Goal: Information Seeking & Learning: Check status

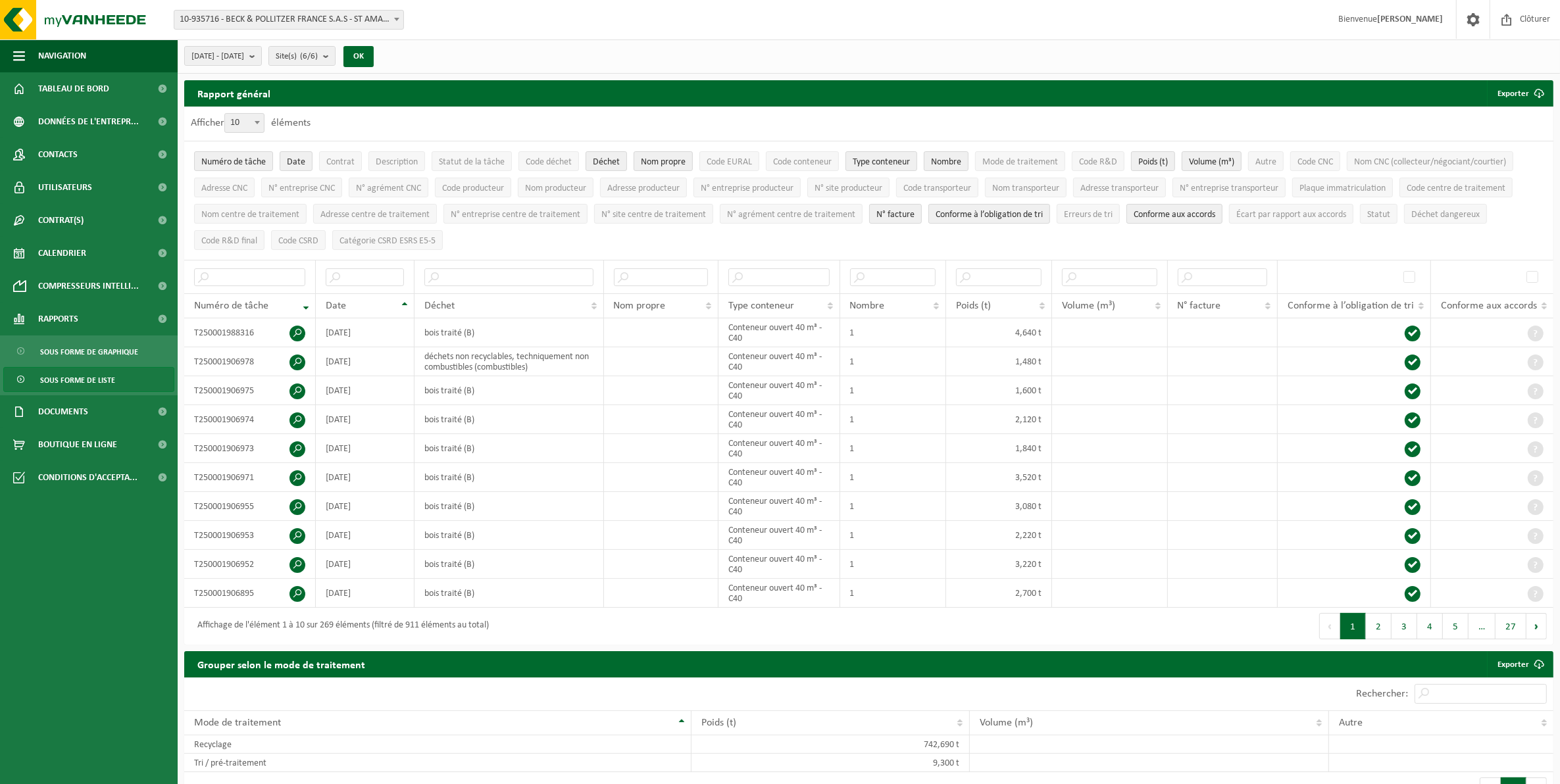
click at [238, 123] on span "10" at bounding box center [245, 123] width 39 height 19
click at [238, 114] on select "10 25 50 100" at bounding box center [247, 113] width 39 height 1
select select "100"
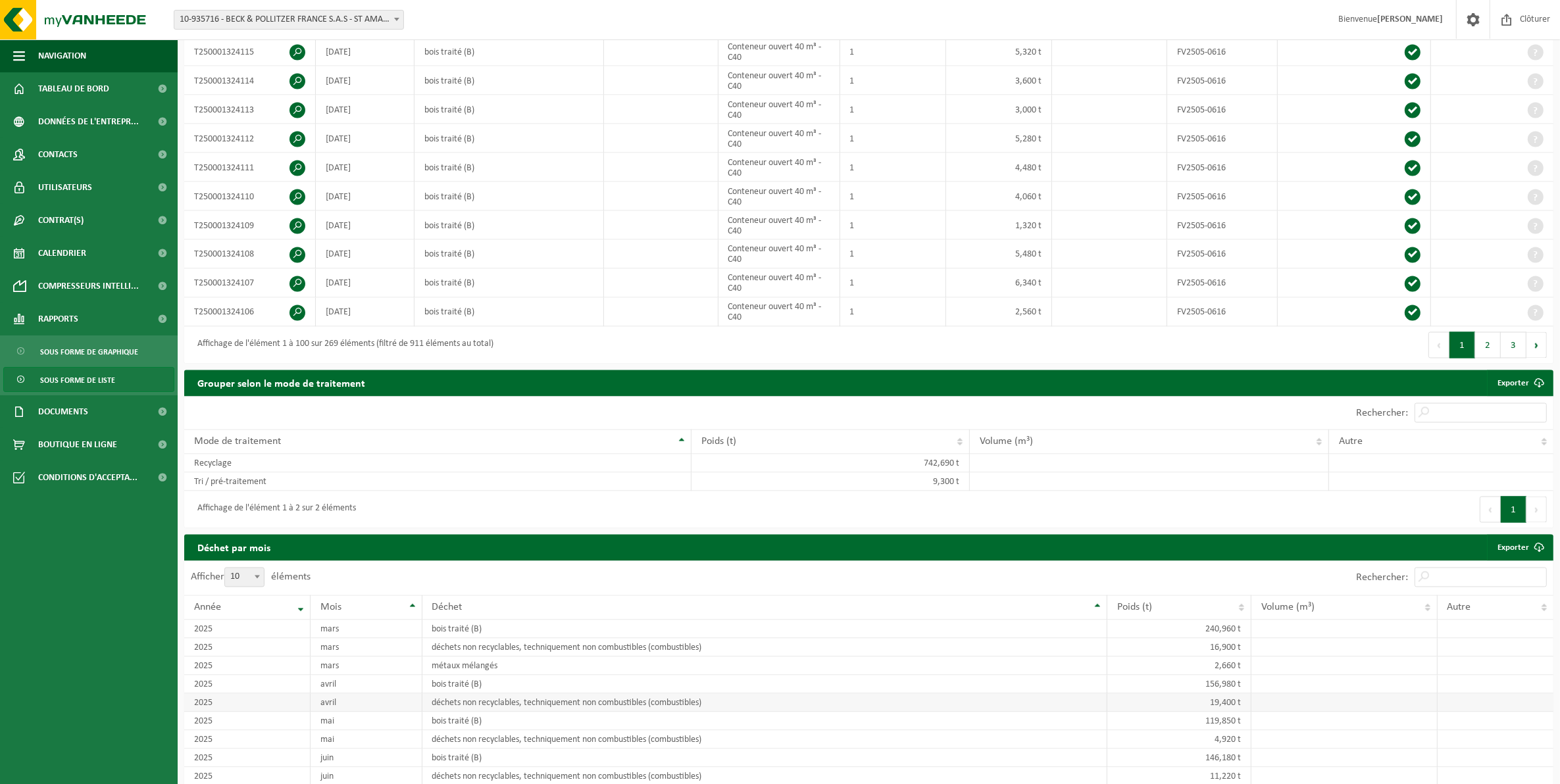
scroll to position [2878, 0]
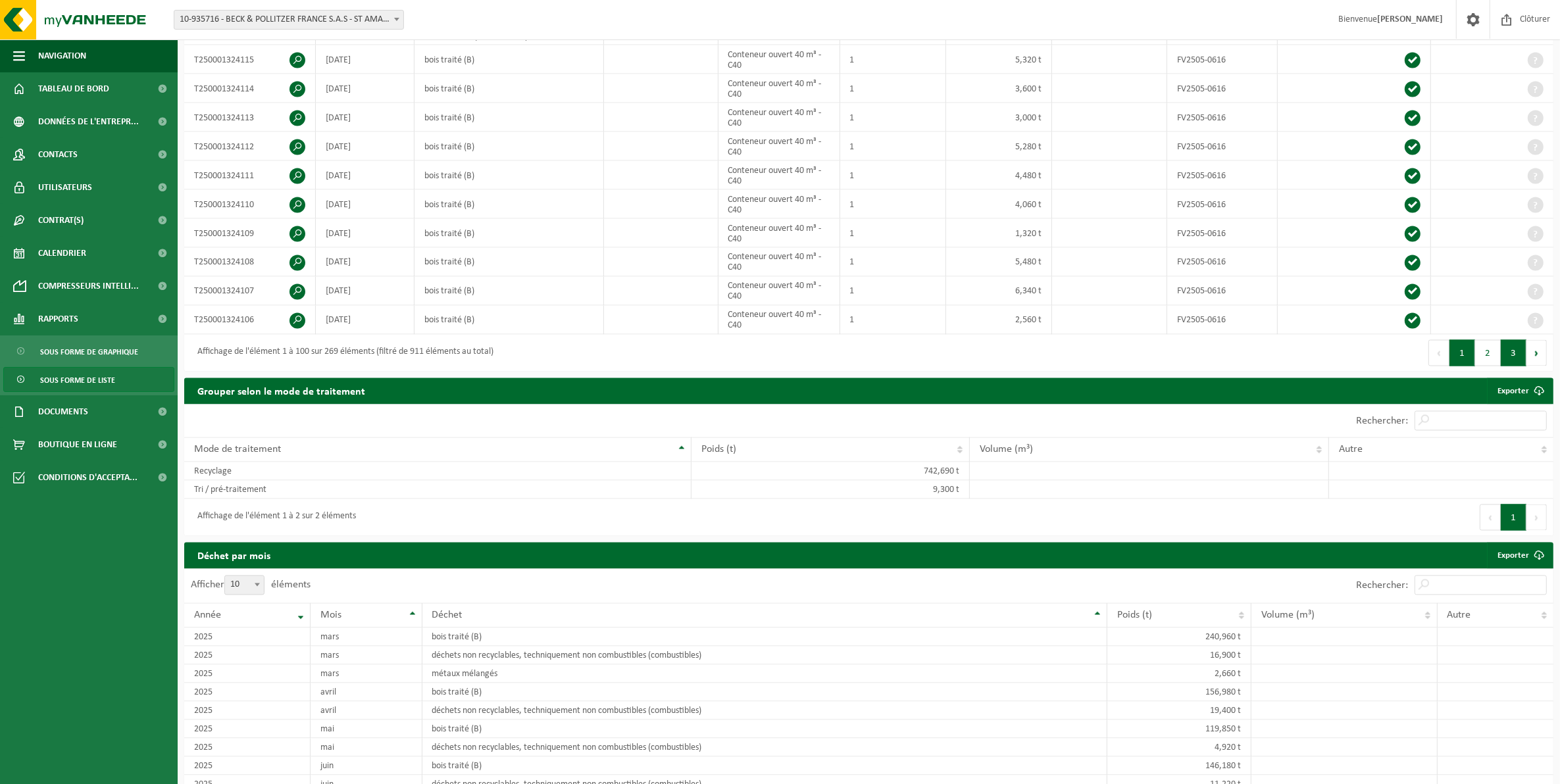
click at [1521, 366] on button "3" at bounding box center [1513, 352] width 26 height 26
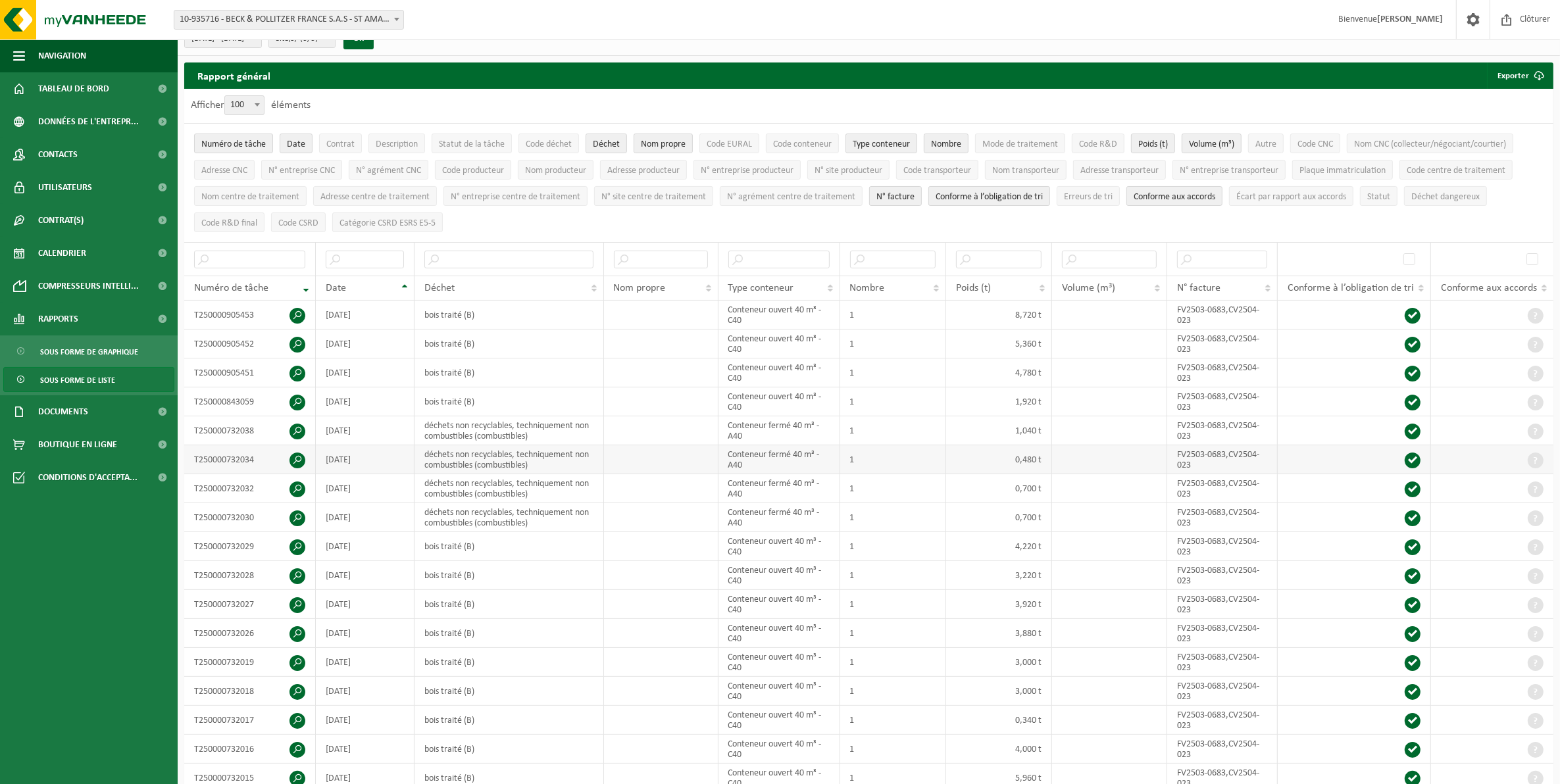
scroll to position [0, 0]
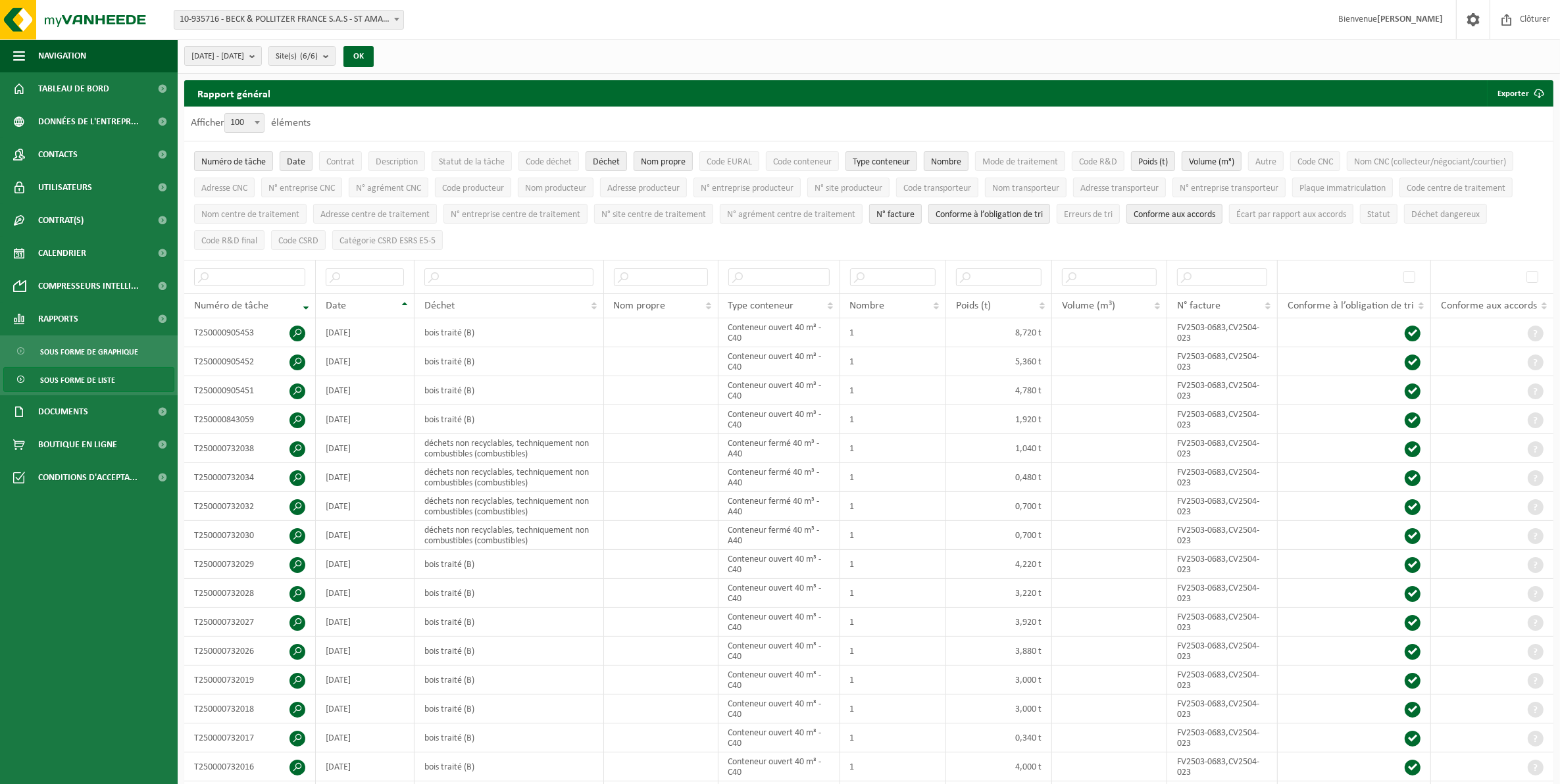
click at [102, 385] on span "Sous forme de liste" at bounding box center [77, 380] width 75 height 25
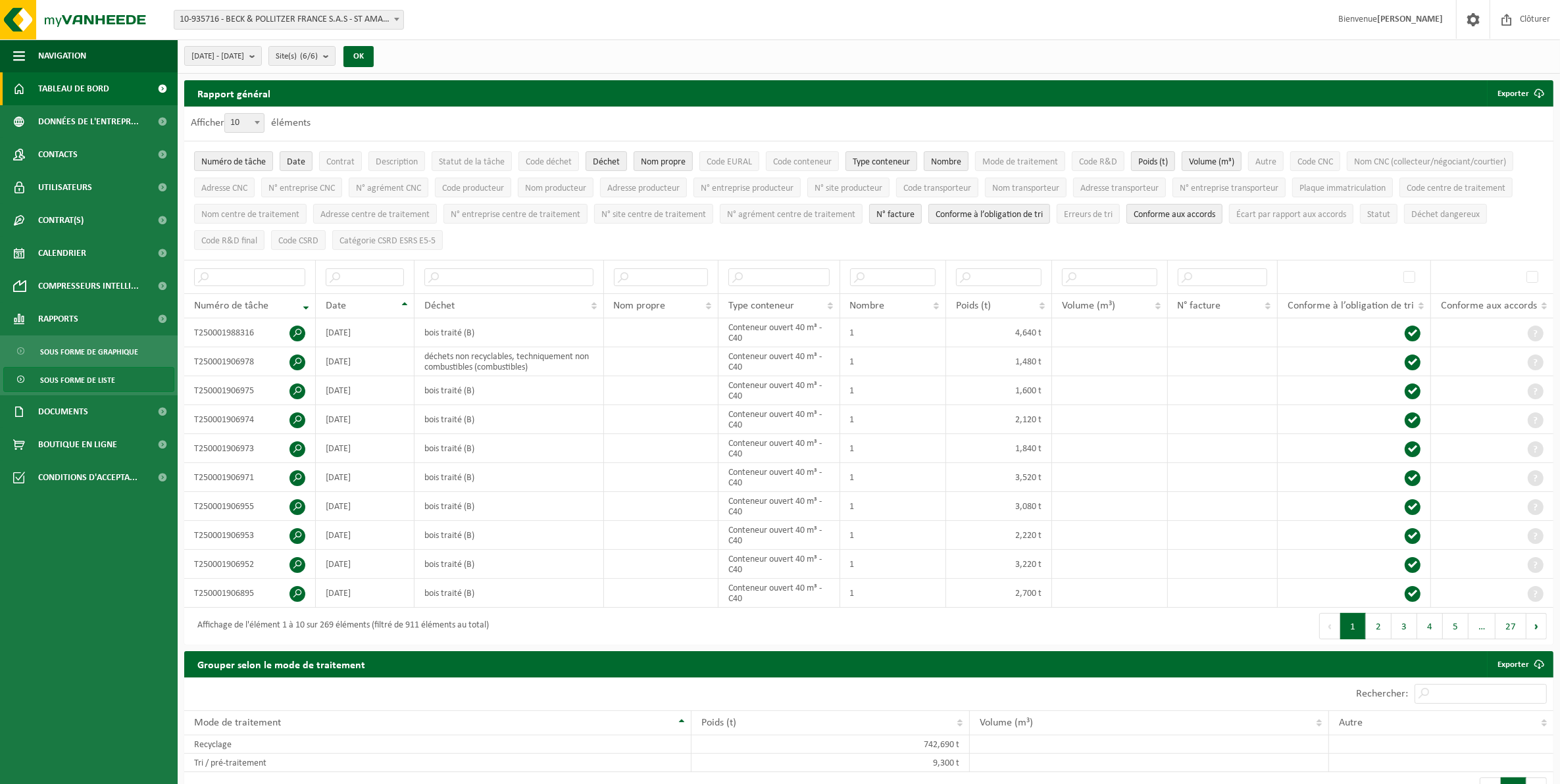
click at [78, 82] on span "Tableau de bord" at bounding box center [73, 89] width 71 height 33
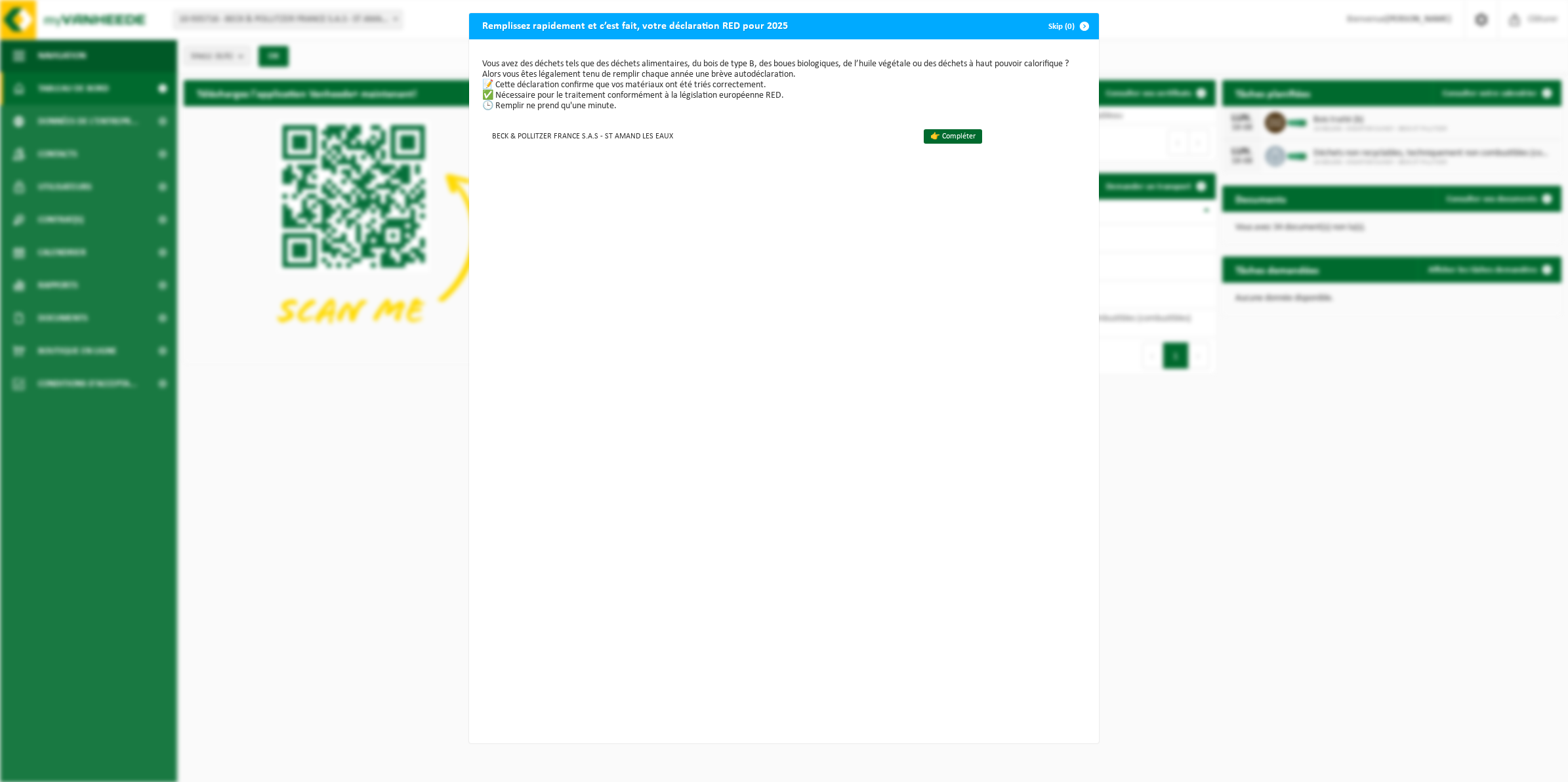
click at [1077, 23] on span "button" at bounding box center [1084, 26] width 26 height 26
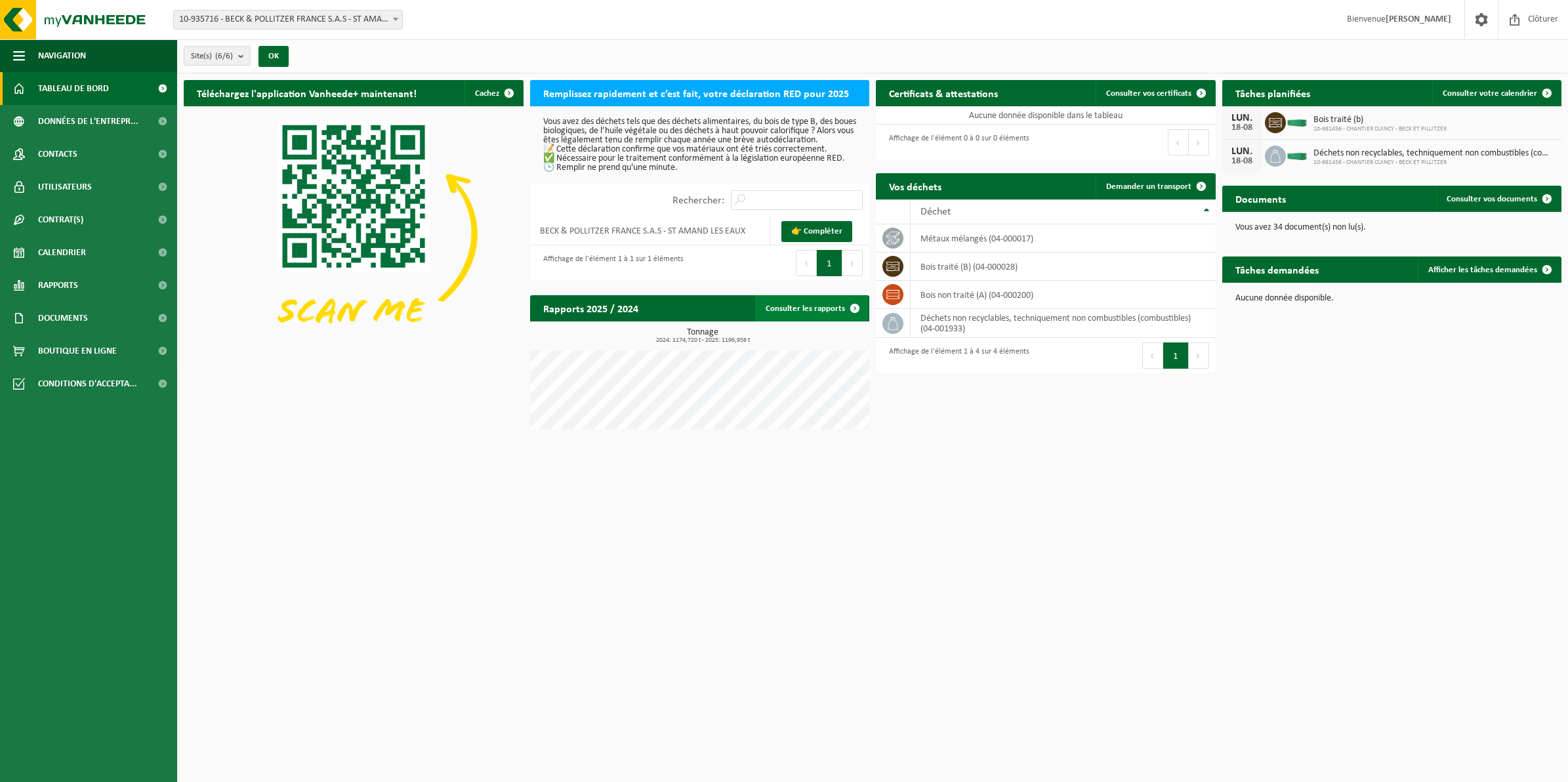
click at [812, 309] on link "Consulter les rapports" at bounding box center [812, 308] width 113 height 26
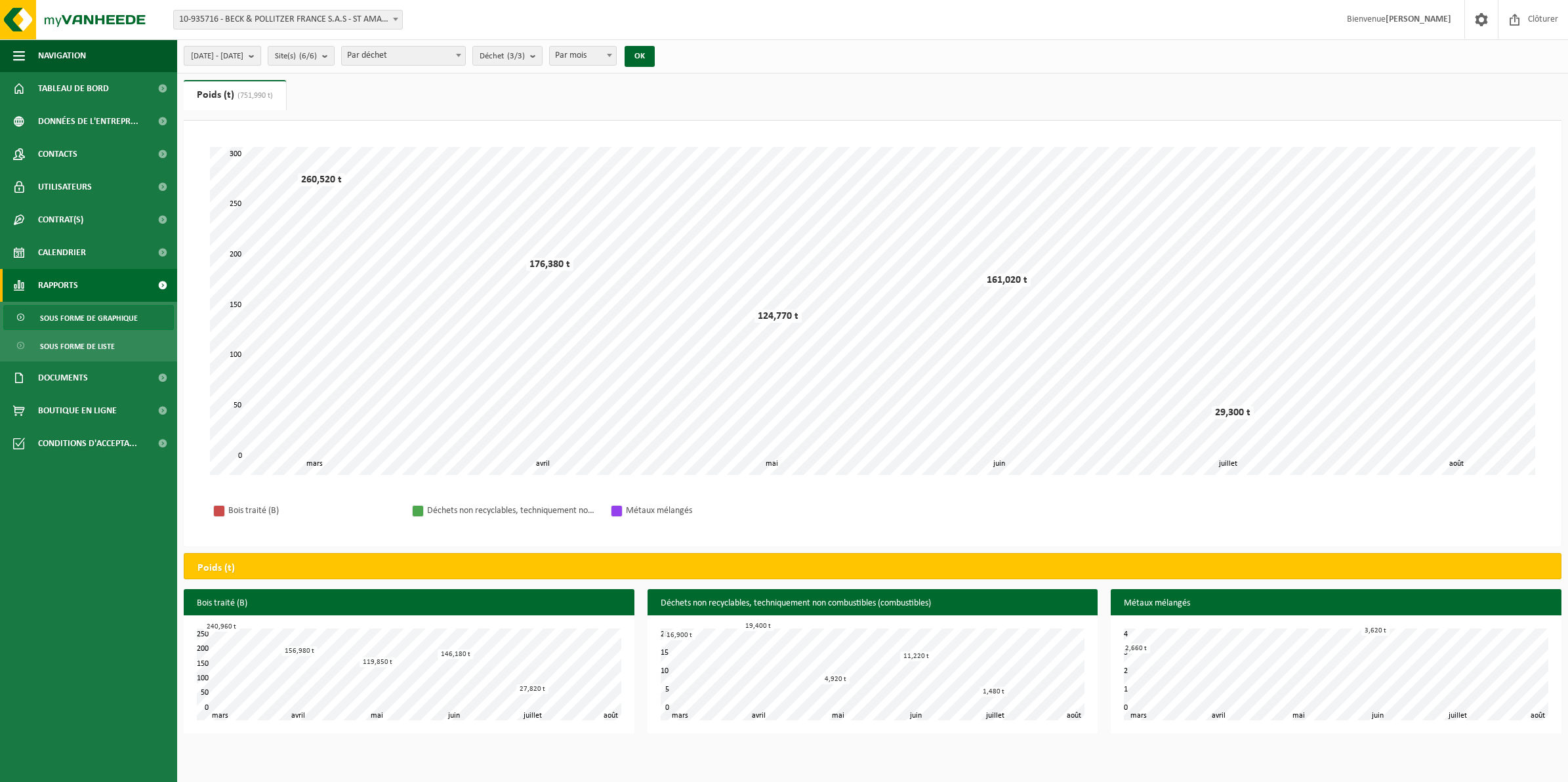
click at [243, 54] on span "[DATE] - [DATE]" at bounding box center [217, 56] width 52 height 20
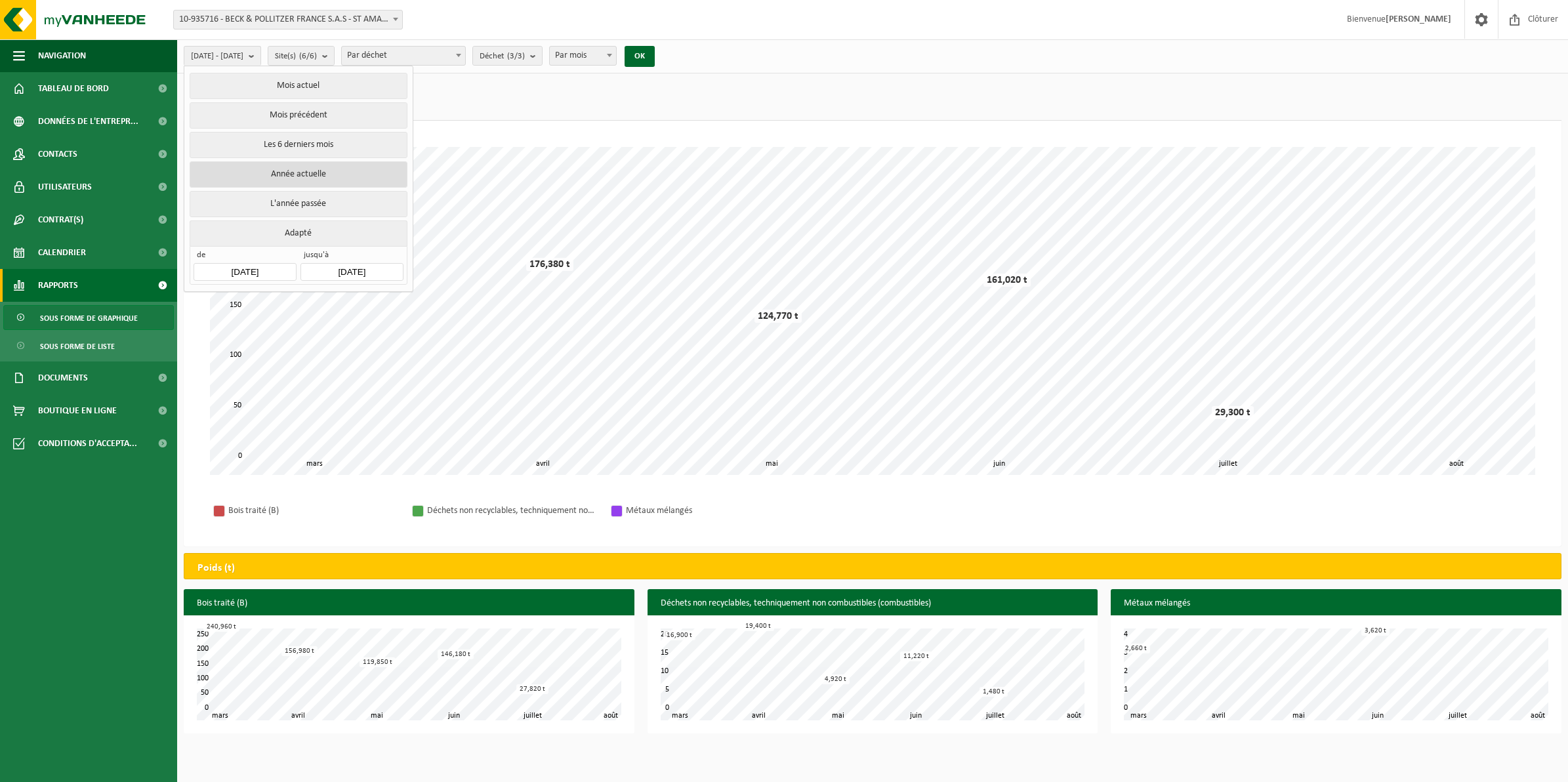
click at [338, 181] on button "Année actuelle" at bounding box center [298, 174] width 217 height 26
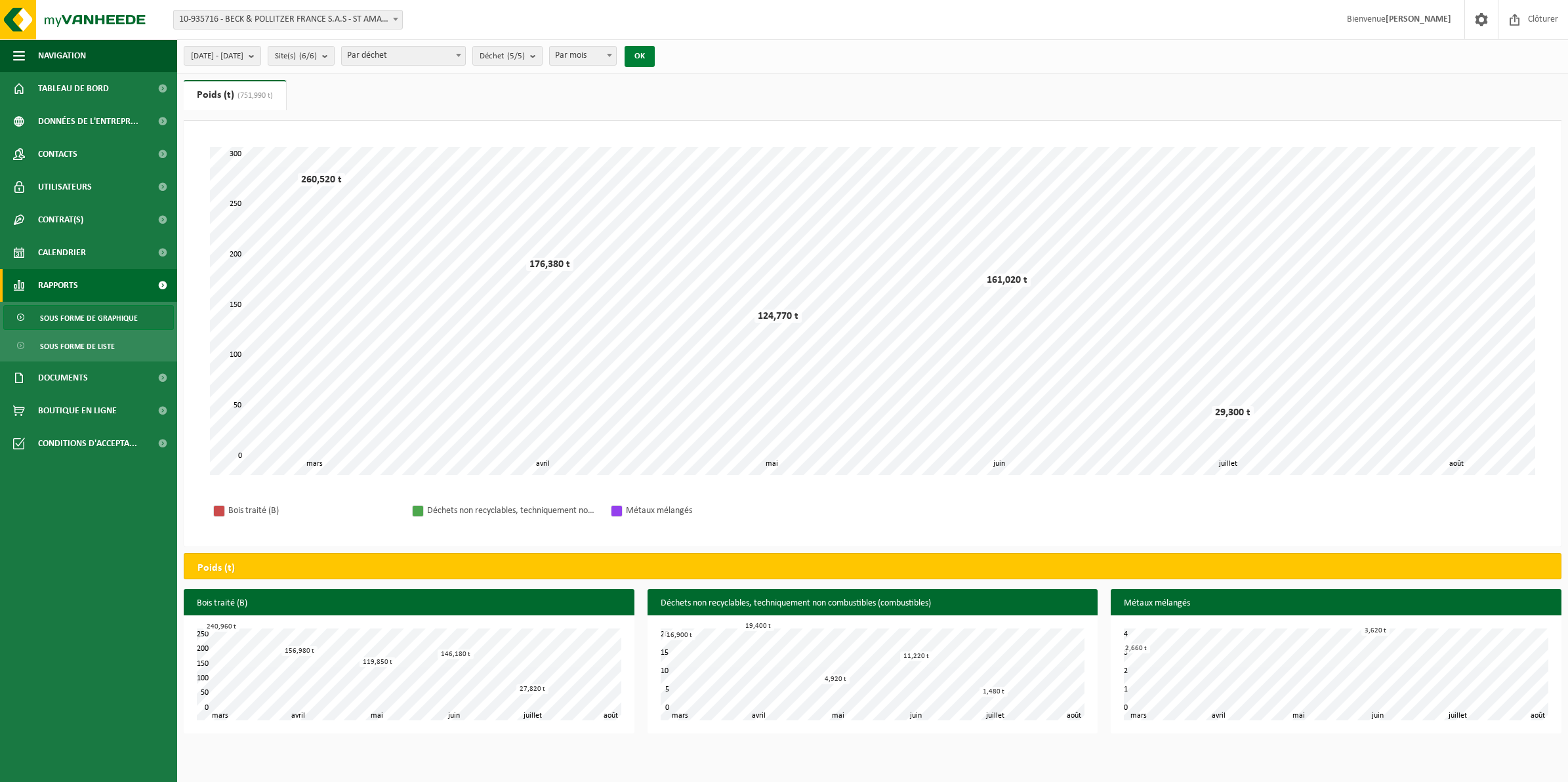
click at [654, 56] on button "OK" at bounding box center [639, 56] width 30 height 21
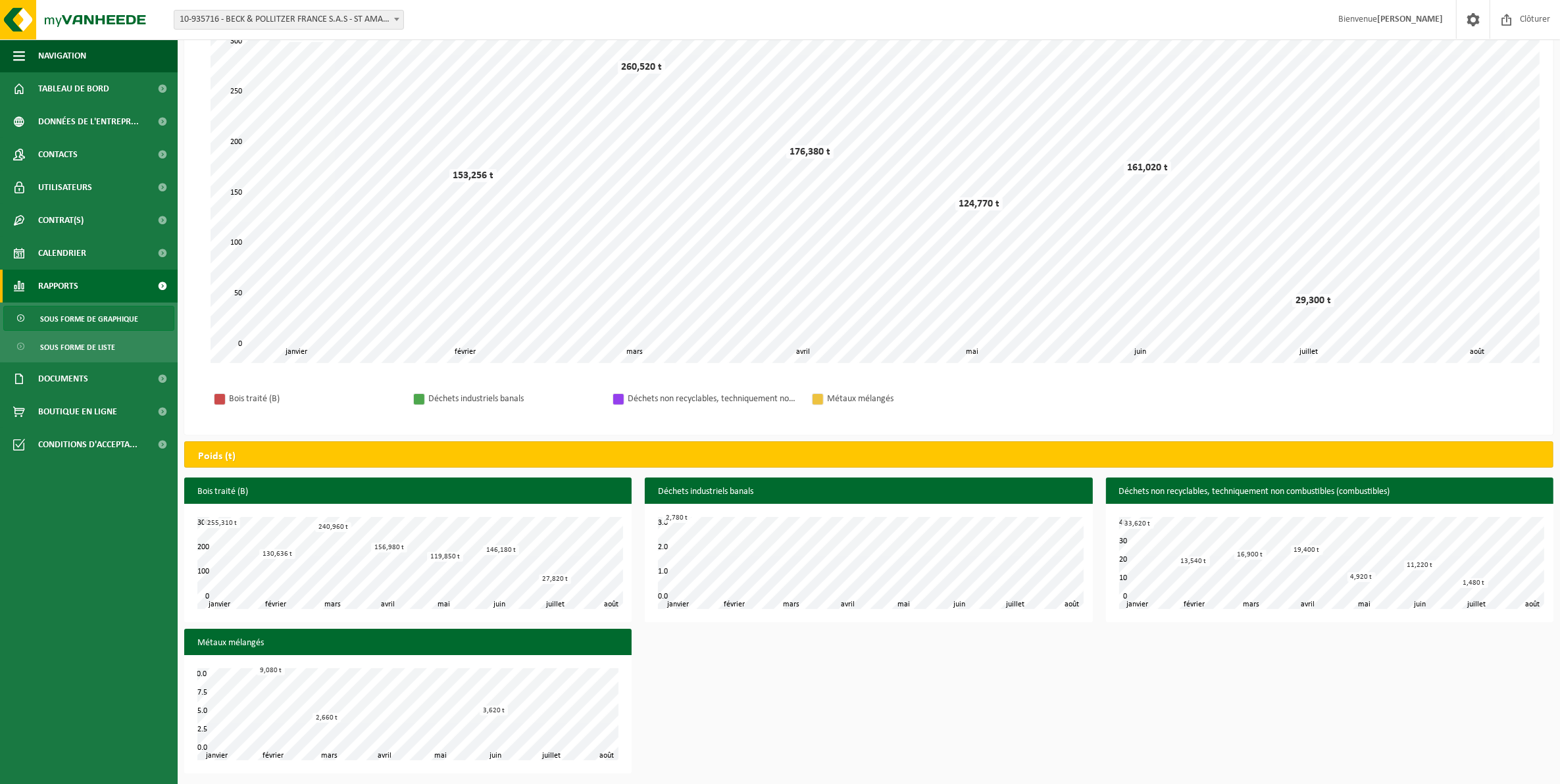
scroll to position [116, 0]
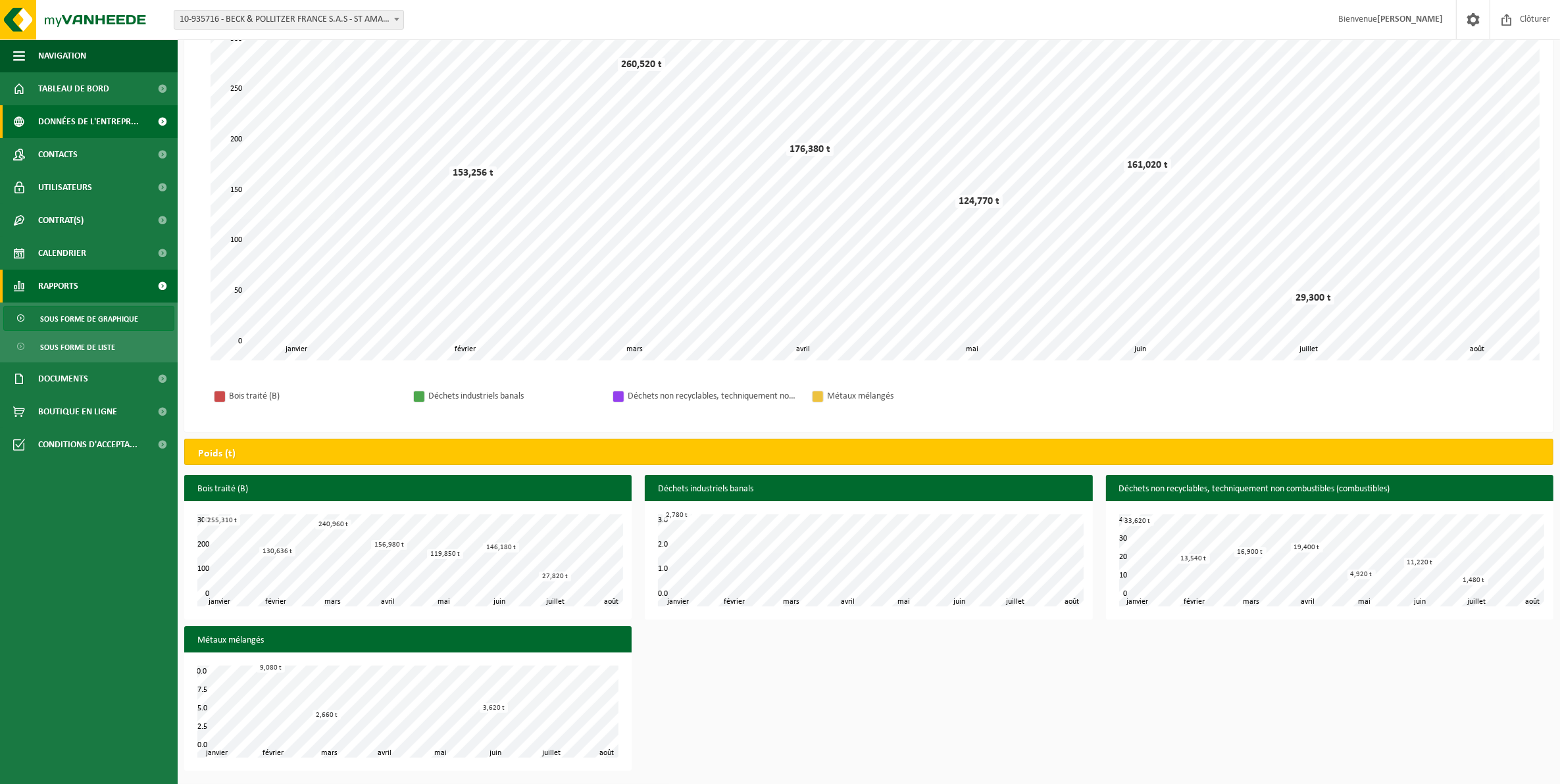
click at [96, 106] on span "Données de l'entrepr..." at bounding box center [88, 121] width 101 height 33
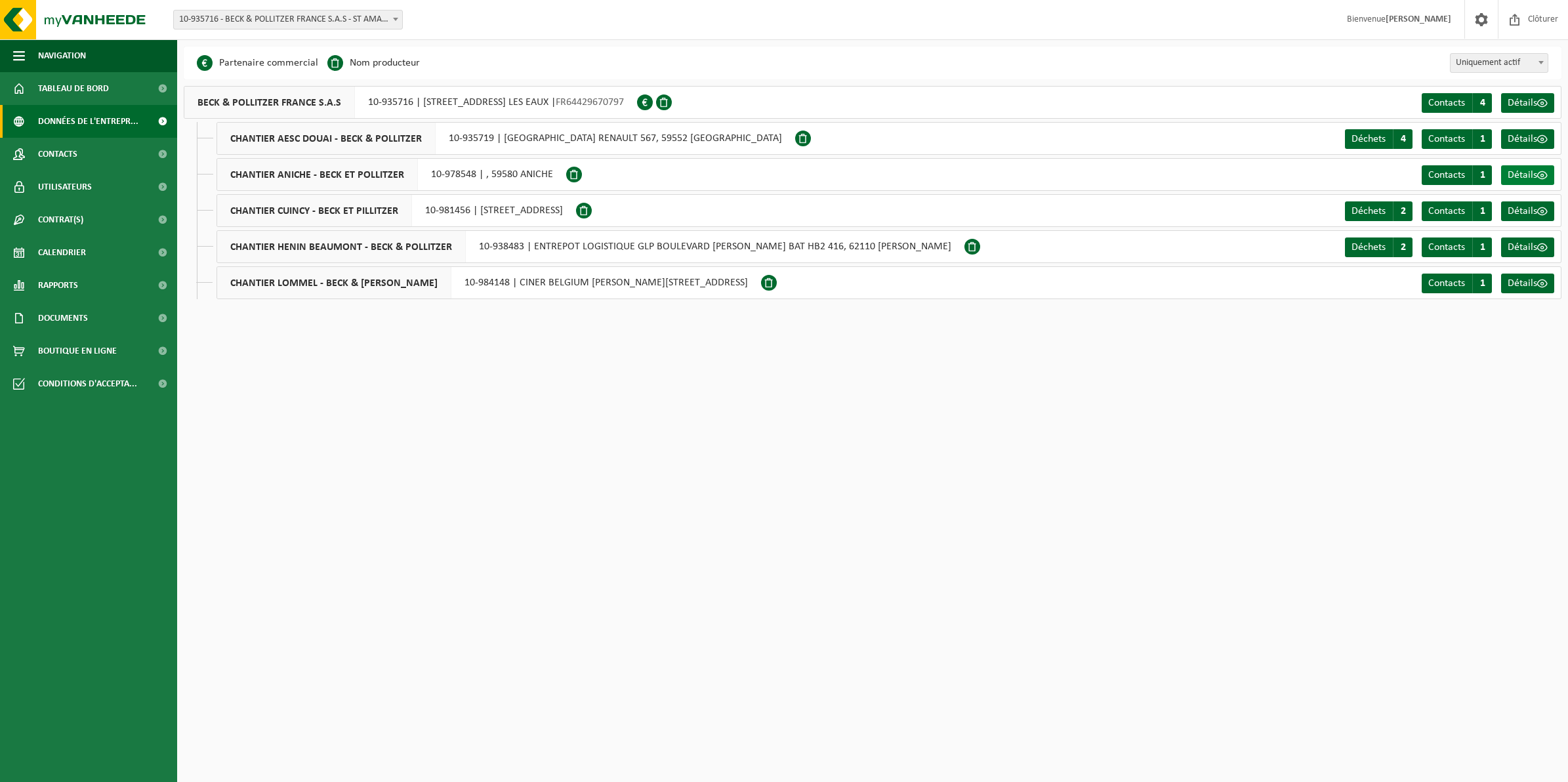
click at [1508, 171] on span "Détails" at bounding box center [1522, 175] width 29 height 11
click at [1537, 286] on span at bounding box center [1542, 284] width 11 height 11
click at [1370, 134] on span "Déchets" at bounding box center [1368, 139] width 34 height 11
